Goal: Navigation & Orientation: Go to known website

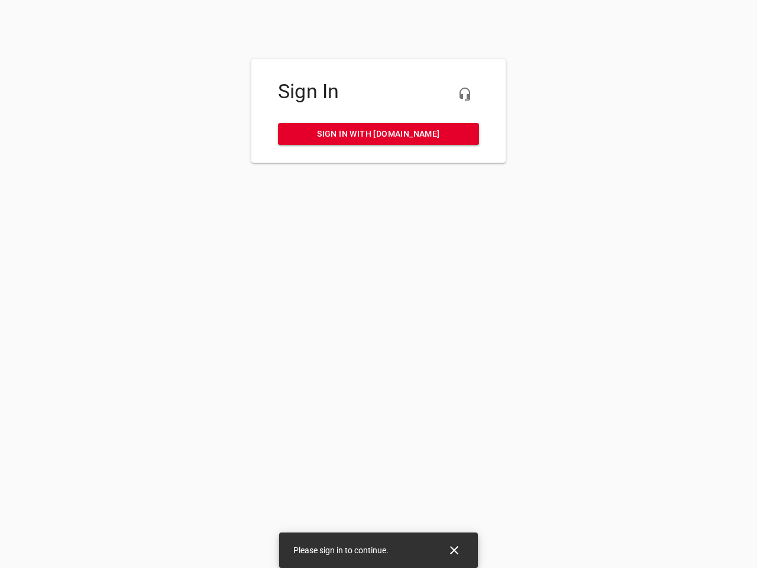
click at [465, 94] on icon "button" at bounding box center [465, 94] width 14 height 14
click at [454, 550] on icon "Close" at bounding box center [454, 550] width 8 height 8
